Goal: Information Seeking & Learning: Learn about a topic

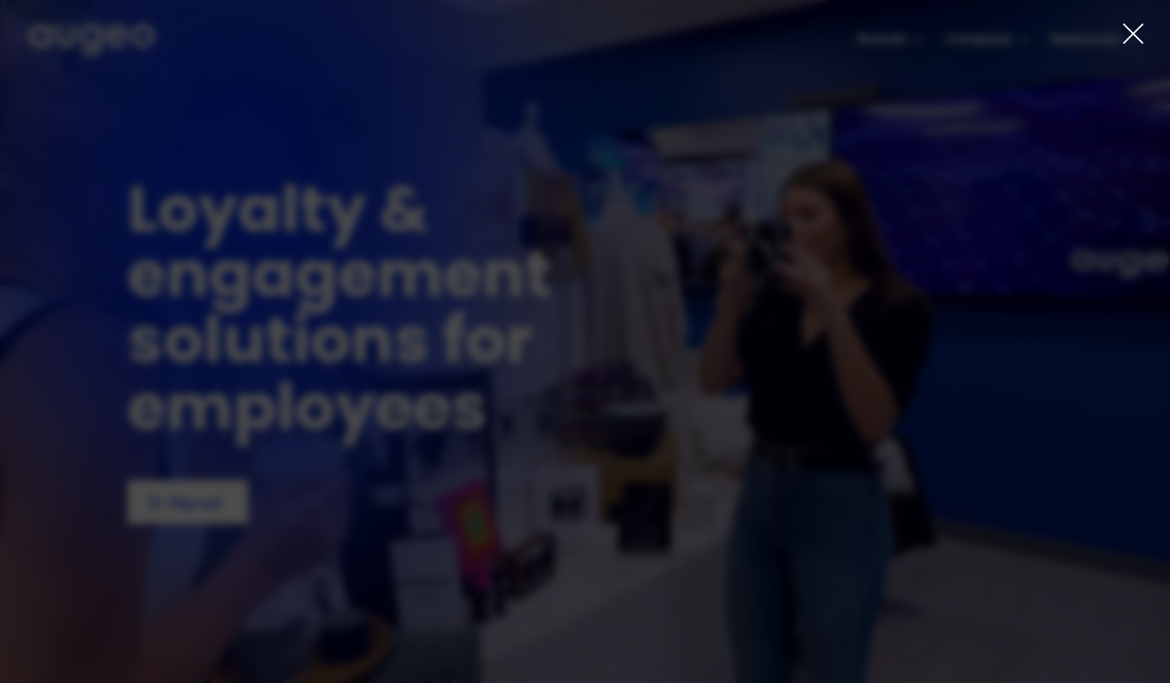
click at [1134, 29] on icon at bounding box center [1133, 33] width 23 height 23
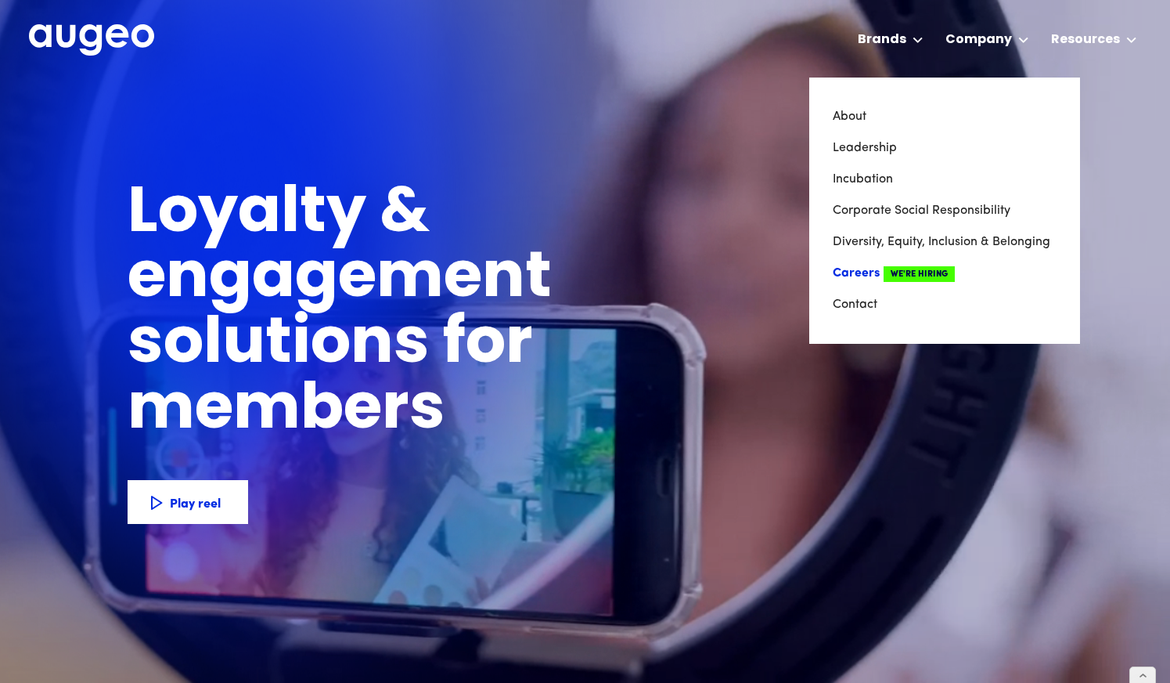
click at [860, 272] on link "Careers We're Hiring" at bounding box center [945, 273] width 224 height 31
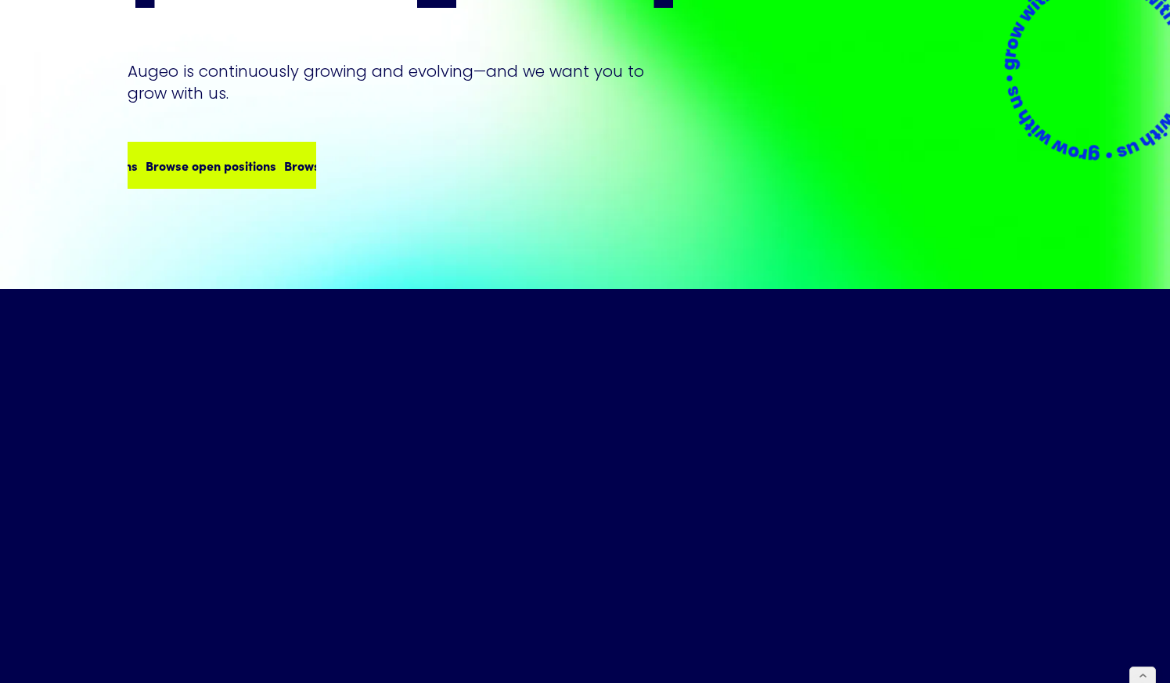
scroll to position [320, 0]
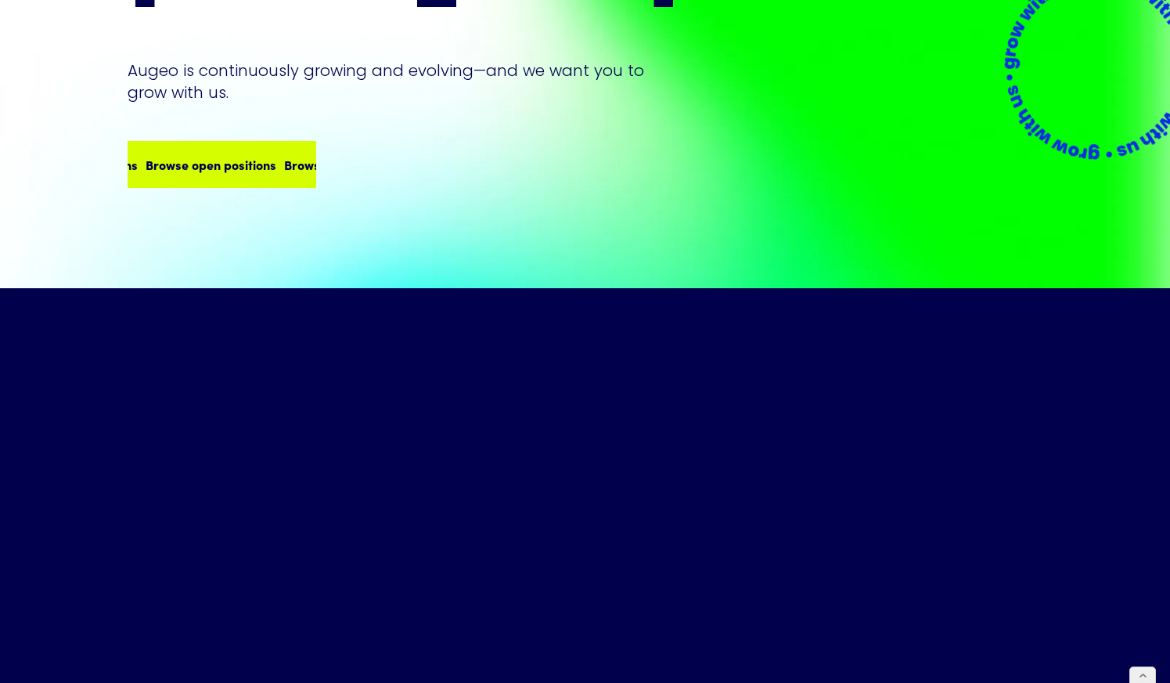
click at [214, 155] on div "Browse open positions Browse open positions Browse open positions Browse open p…" at bounding box center [208, 164] width 554 height 19
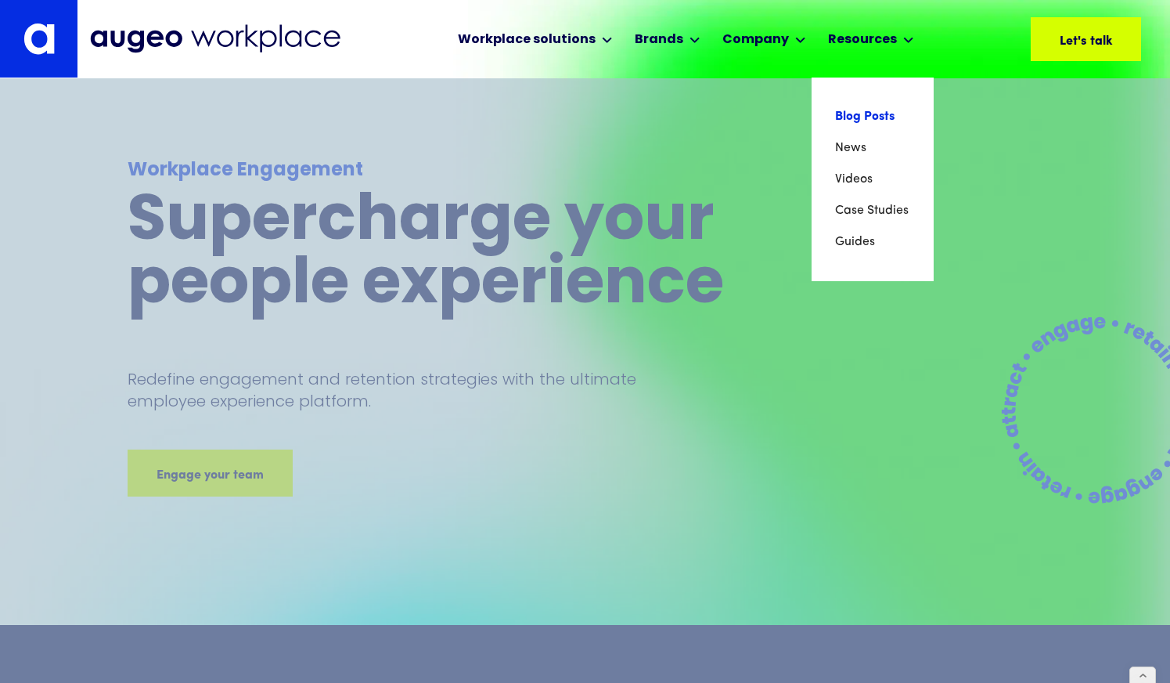
click at [851, 121] on link "Blog Posts" at bounding box center [872, 116] width 75 height 31
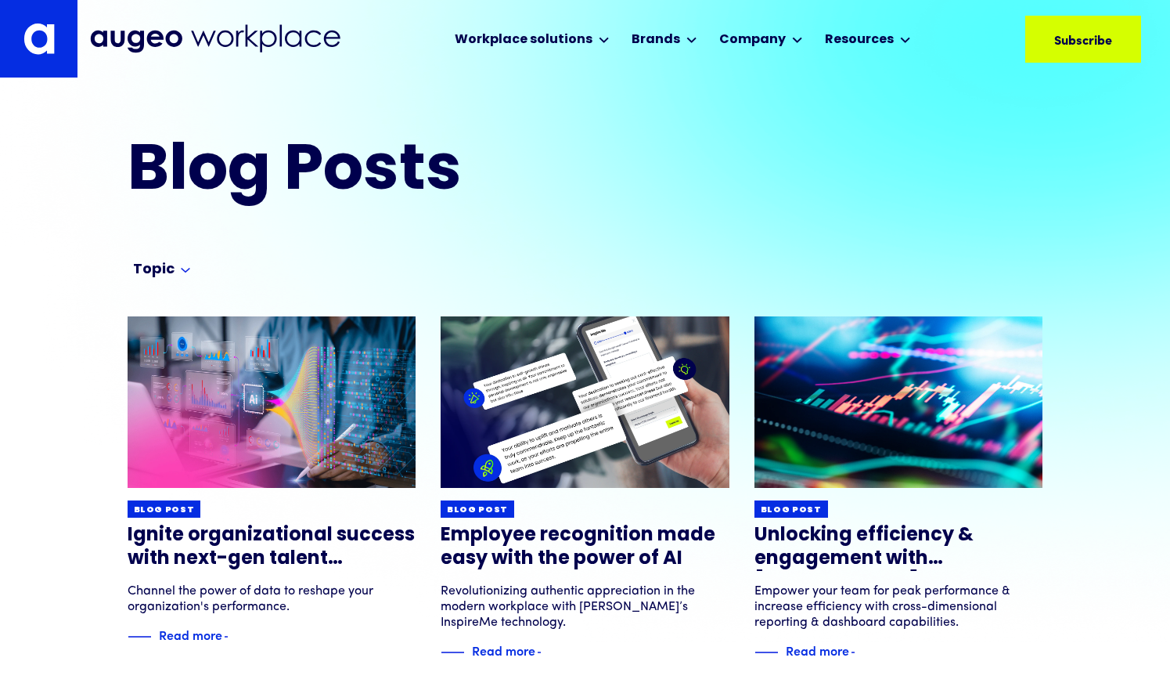
drag, startPoint x: 163, startPoint y: 265, endPoint x: 188, endPoint y: 270, distance: 25.5
click at [163, 265] on div "Topic" at bounding box center [153, 270] width 41 height 19
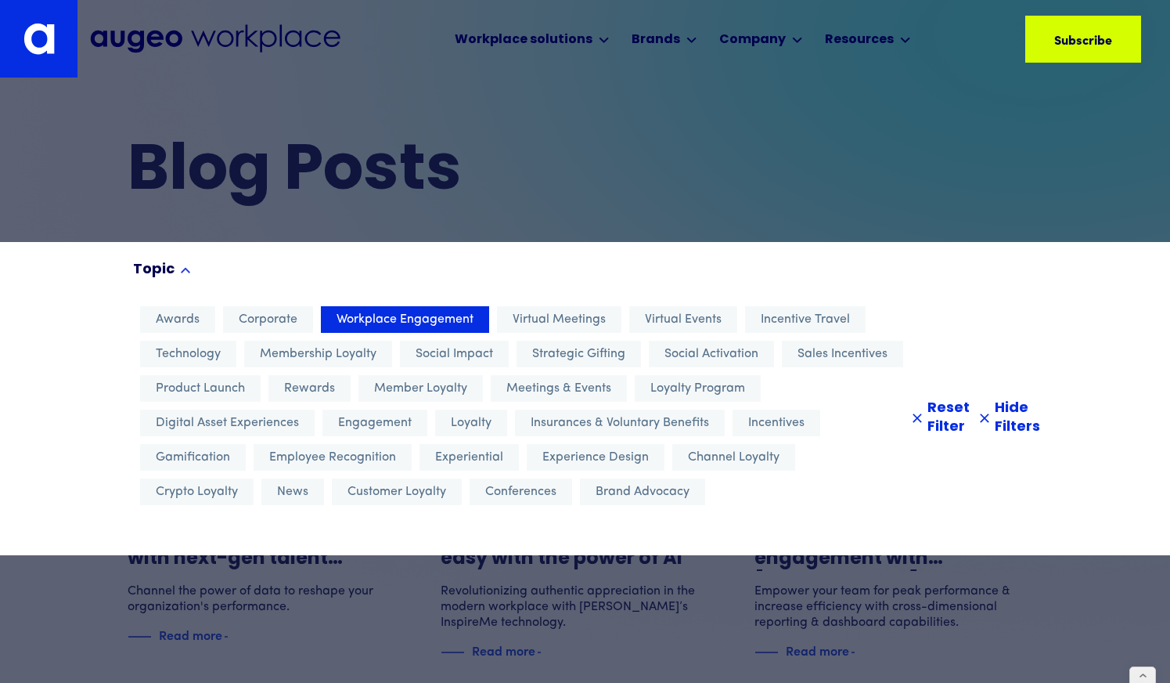
click at [636, 211] on div at bounding box center [585, 341] width 1170 height 683
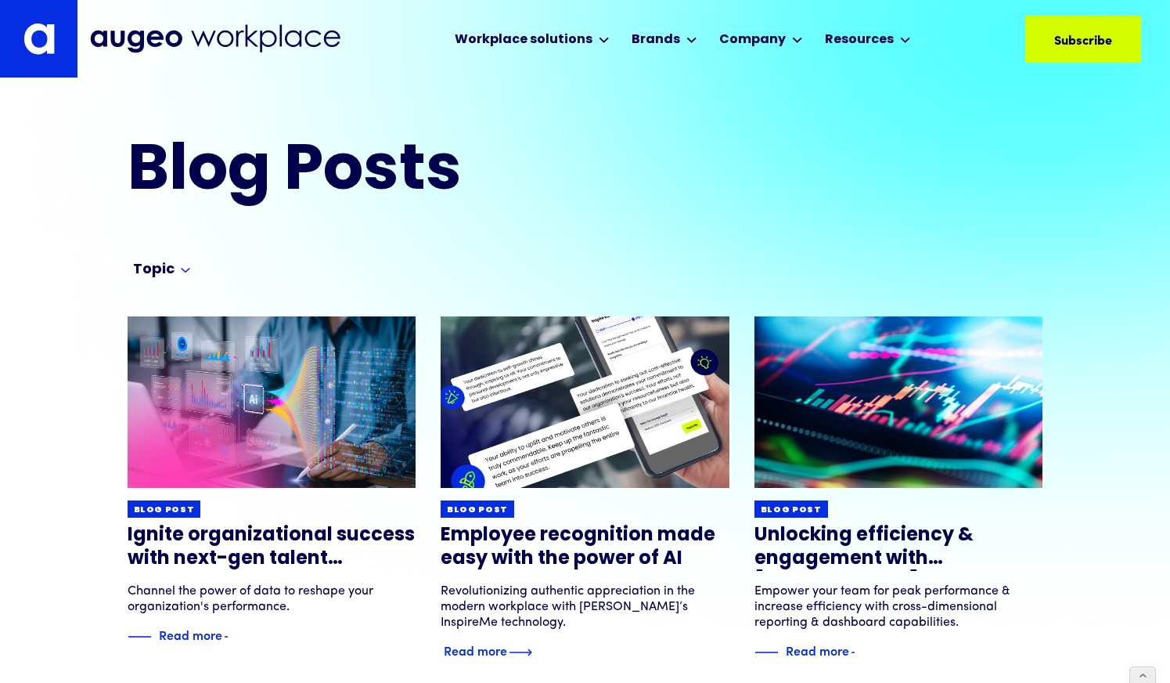
click at [606, 414] on img at bounding box center [585, 402] width 346 height 206
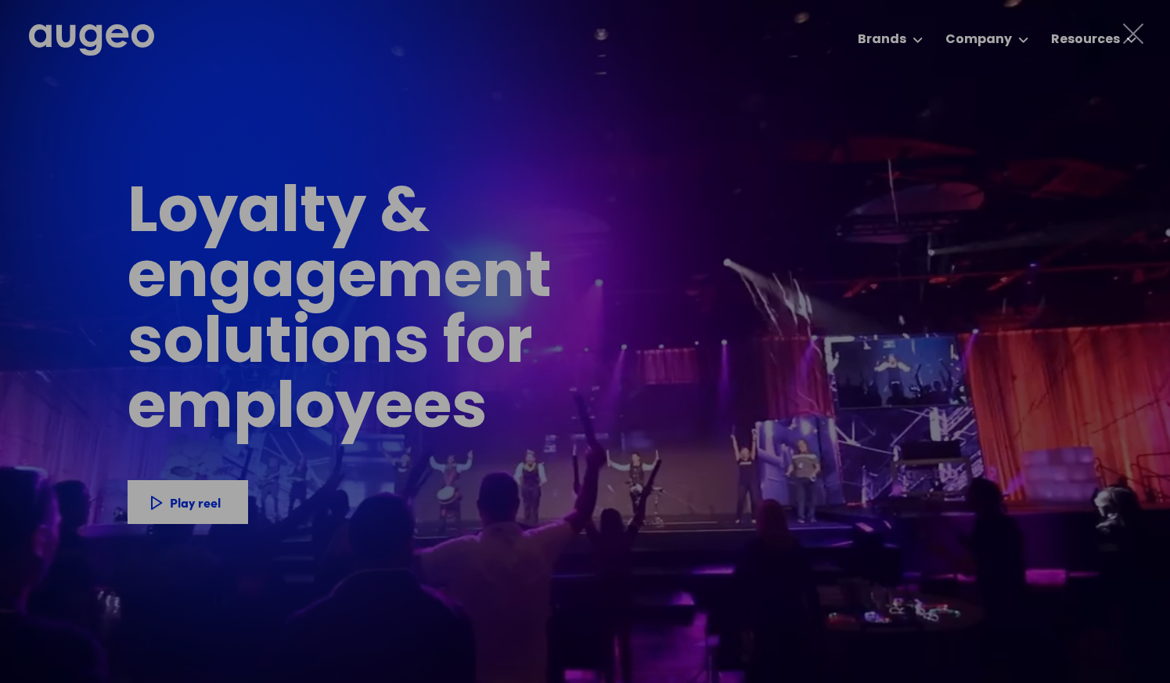
click at [1129, 36] on icon at bounding box center [1133, 33] width 23 height 23
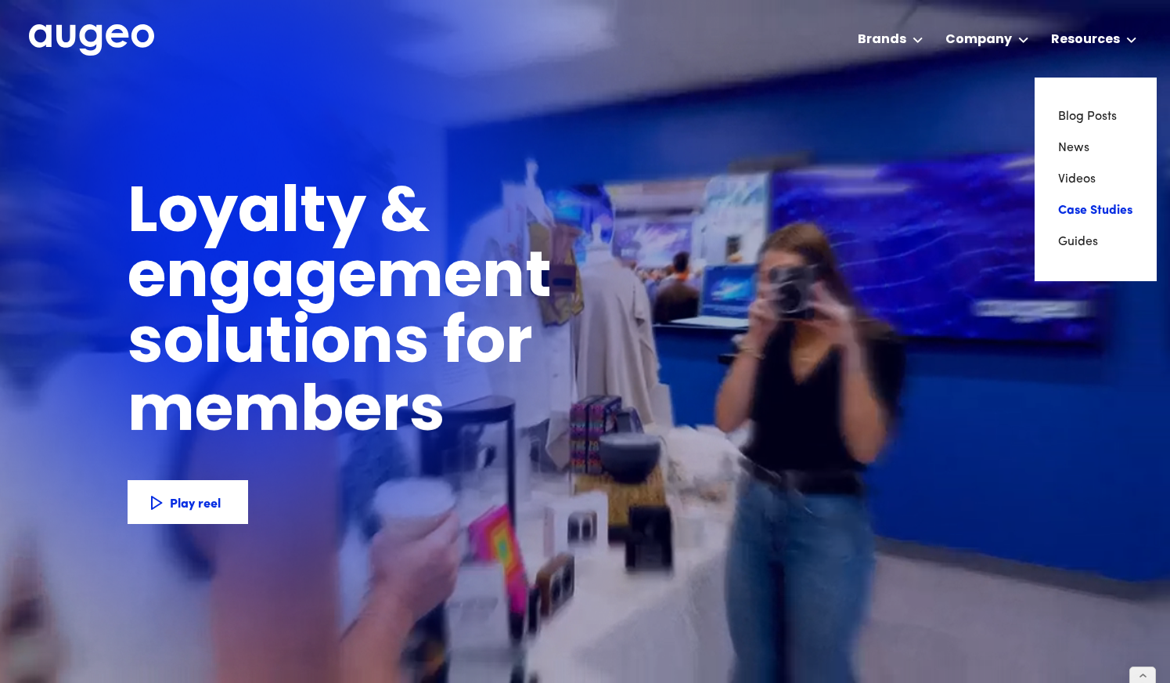
click at [1070, 212] on link "Case Studies" at bounding box center [1095, 210] width 75 height 31
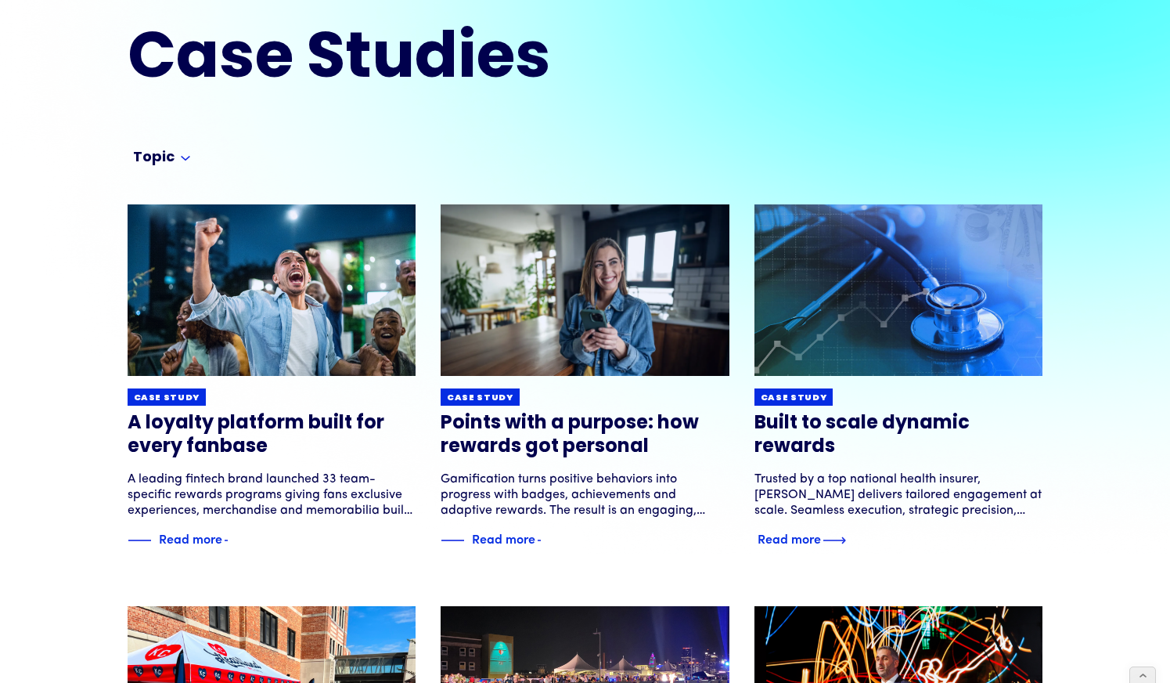
click at [854, 303] on img at bounding box center [899, 290] width 346 height 206
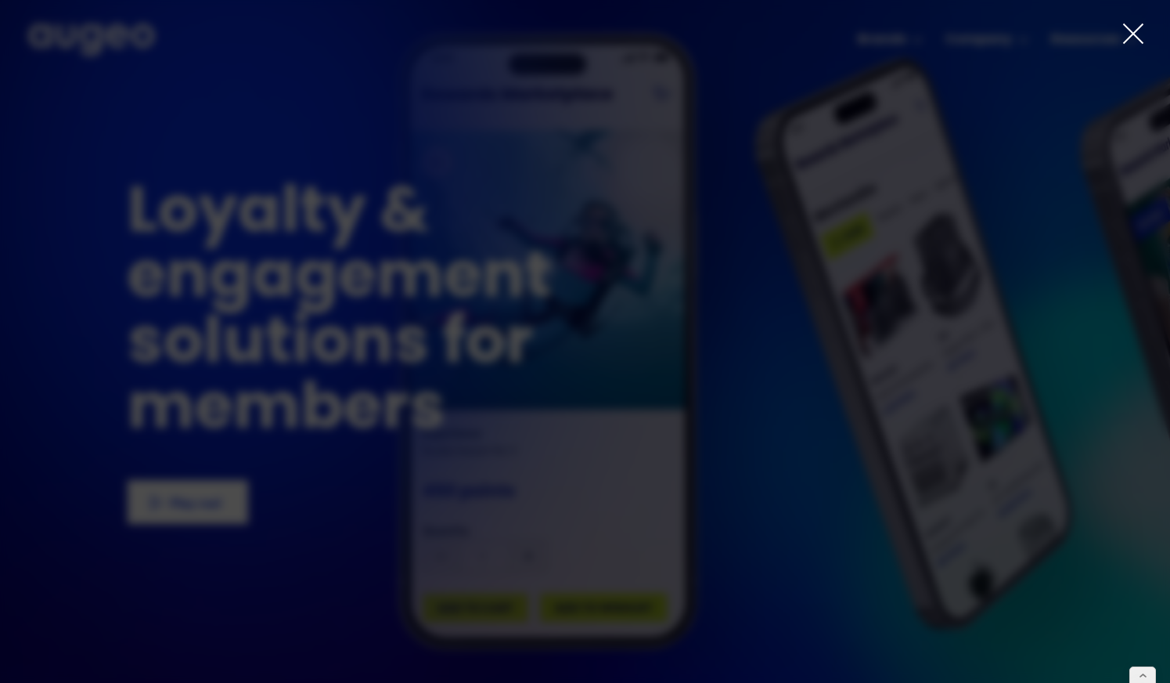
click at [1136, 34] on icon at bounding box center [1133, 33] width 23 height 23
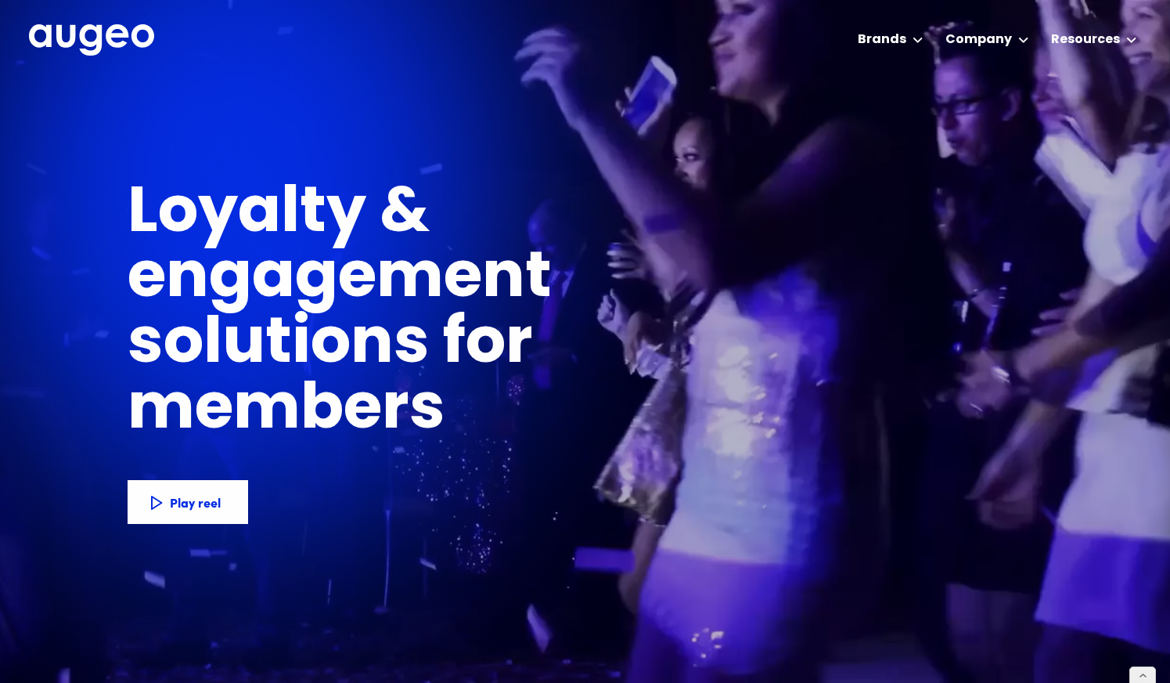
click at [1101, 40] on div "Resources" at bounding box center [1085, 40] width 69 height 19
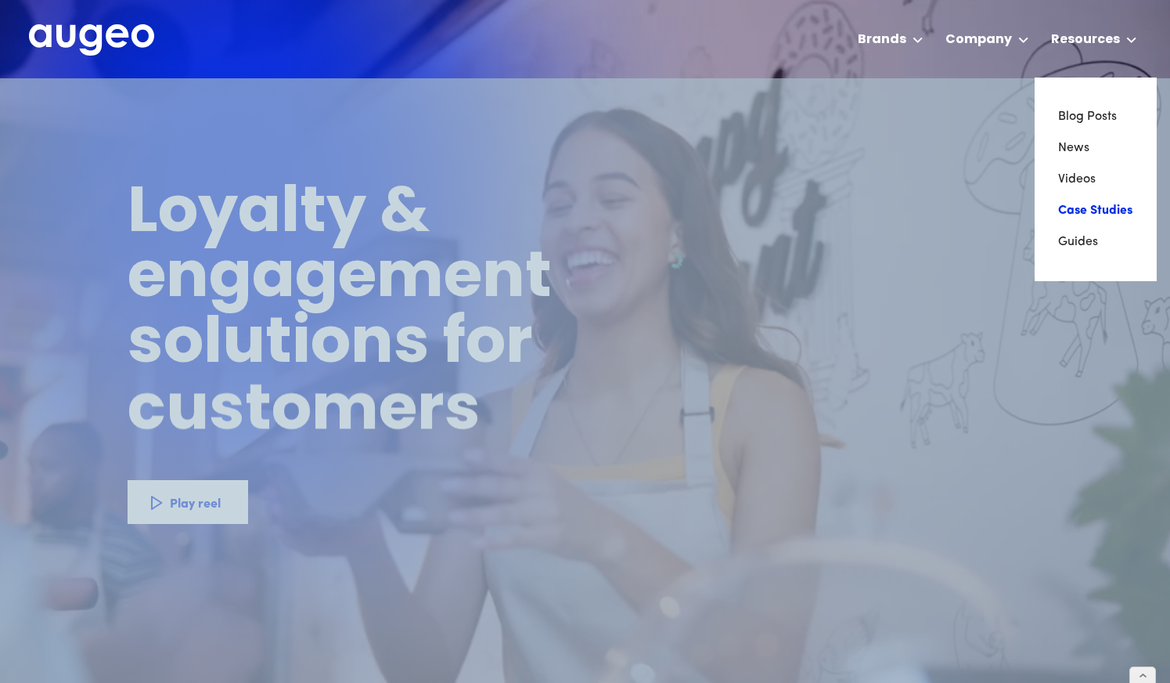
click at [1073, 197] on link "Case Studies" at bounding box center [1095, 210] width 75 height 31
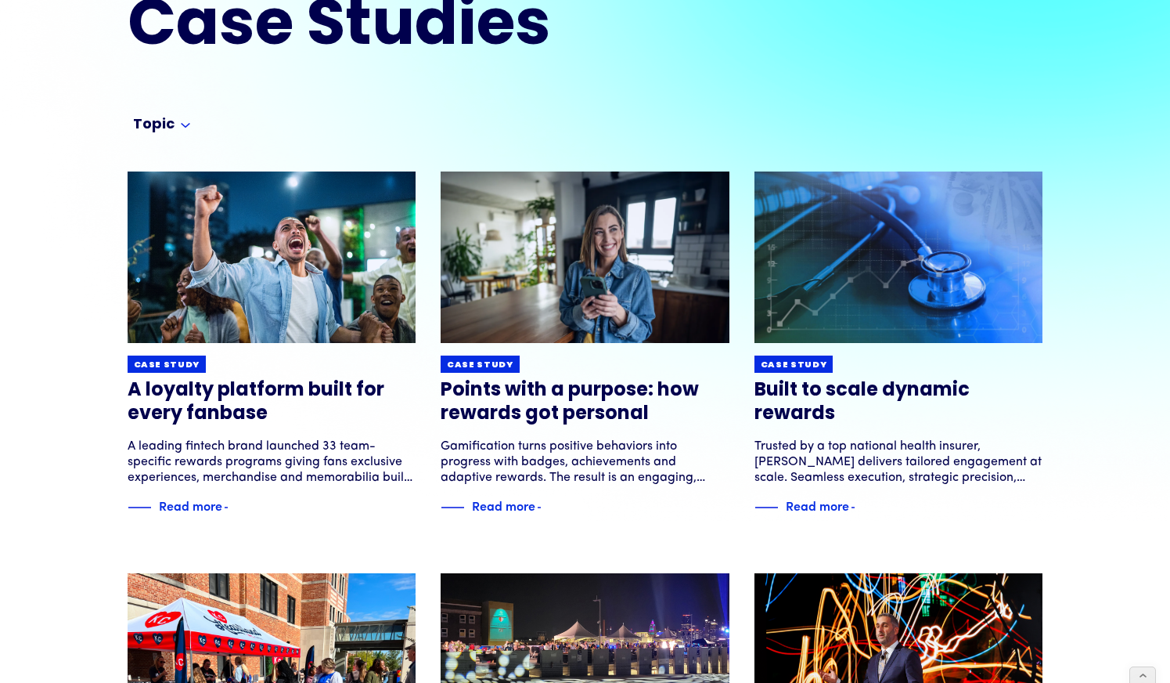
scroll to position [230, 0]
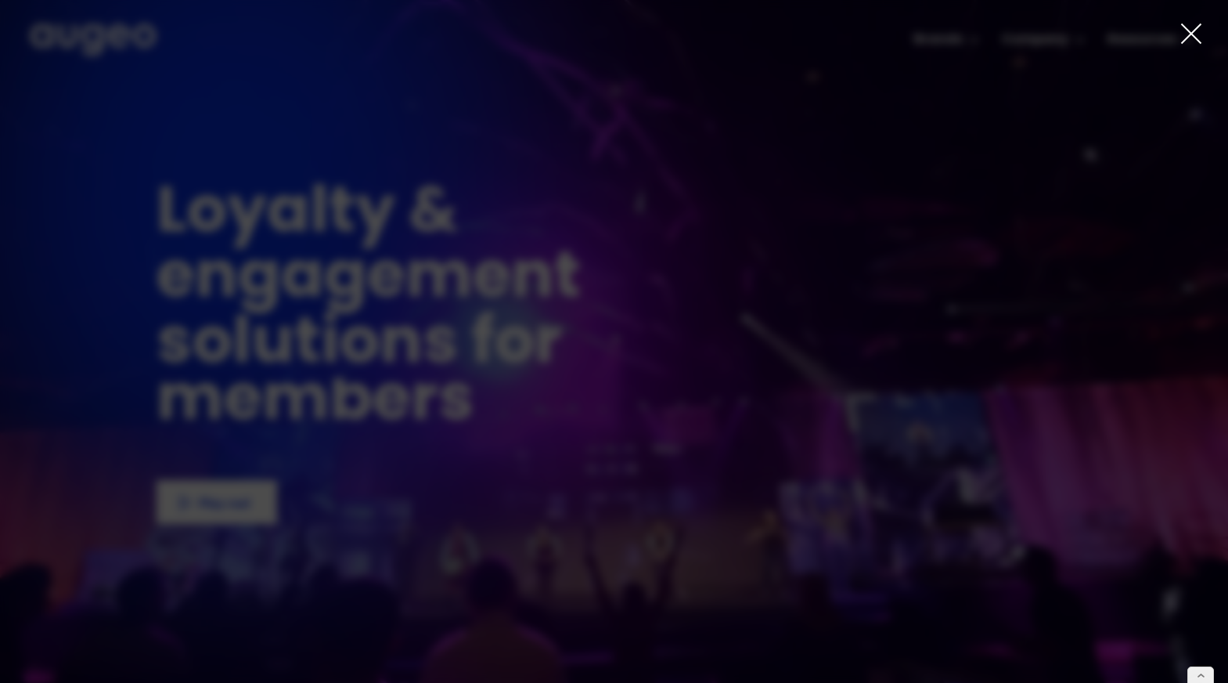
click at [1187, 36] on icon at bounding box center [1191, 33] width 23 height 23
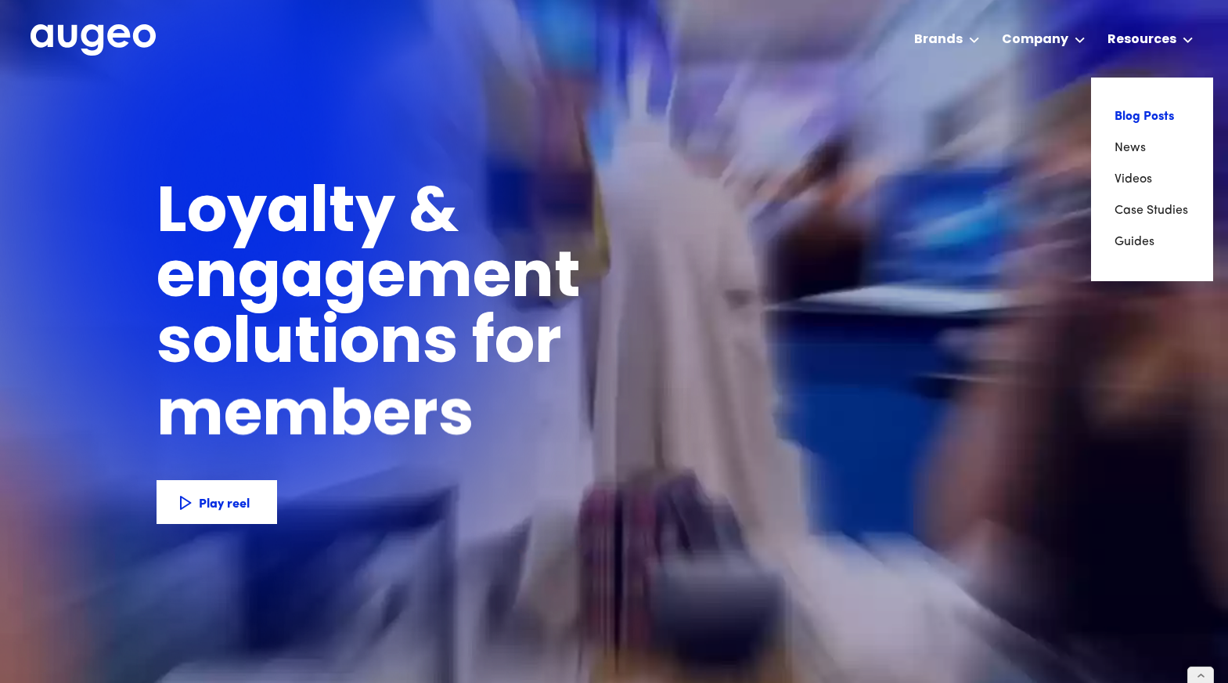
click at [1135, 114] on link "Blog Posts" at bounding box center [1152, 116] width 75 height 31
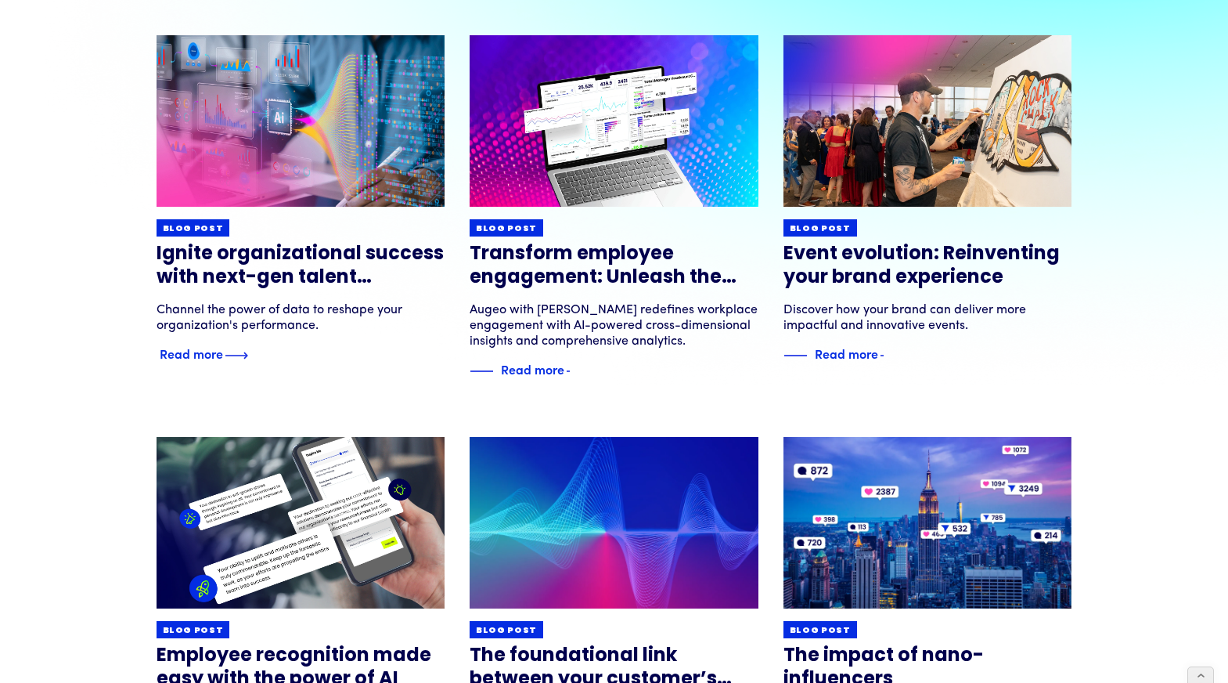
scroll to position [258, 0]
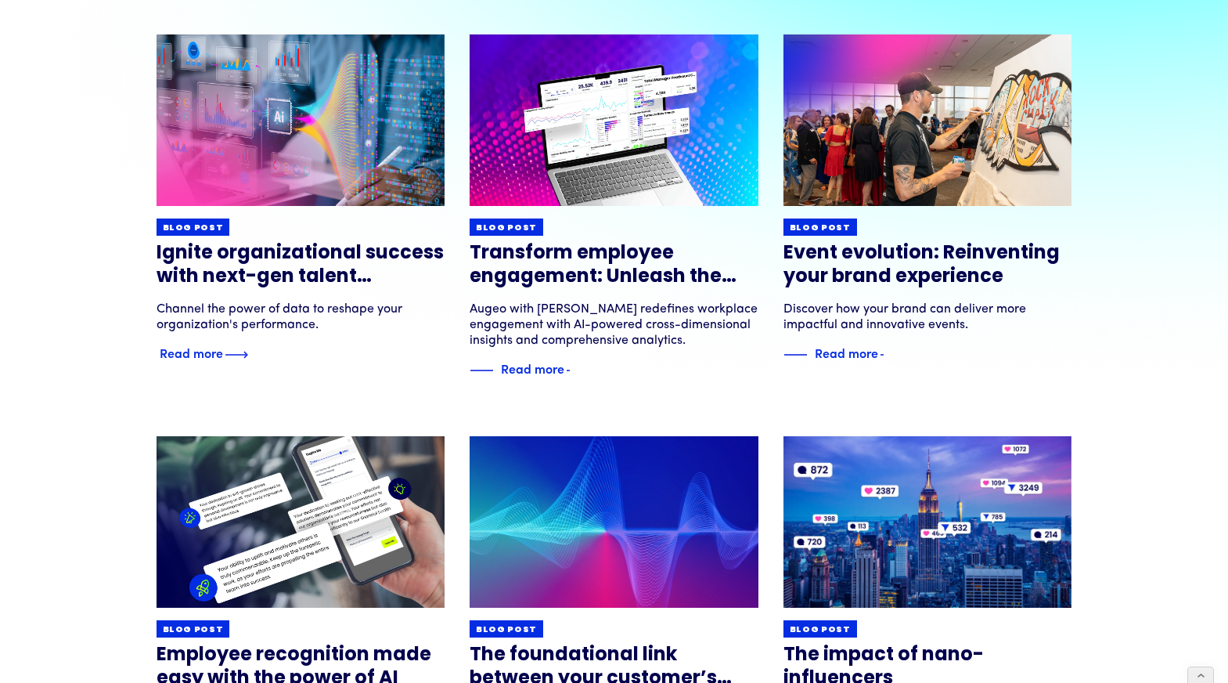
click at [343, 174] on img at bounding box center [301, 120] width 346 height 206
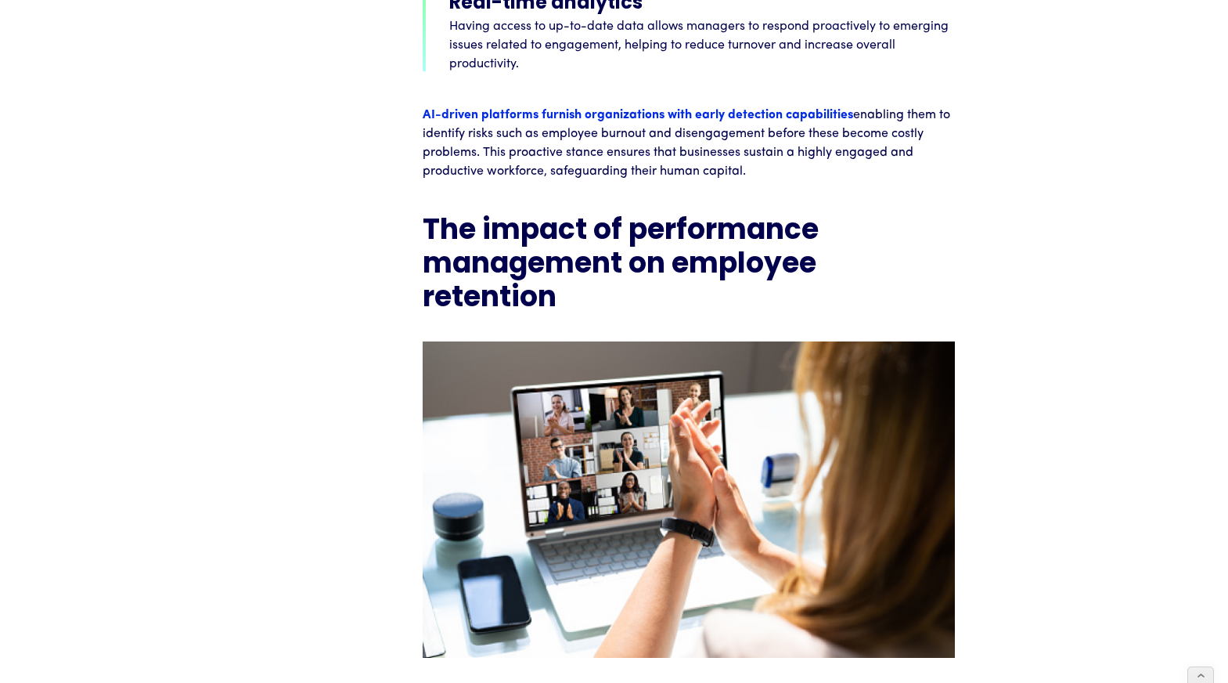
scroll to position [3961, 0]
